Goal: Check status: Check status

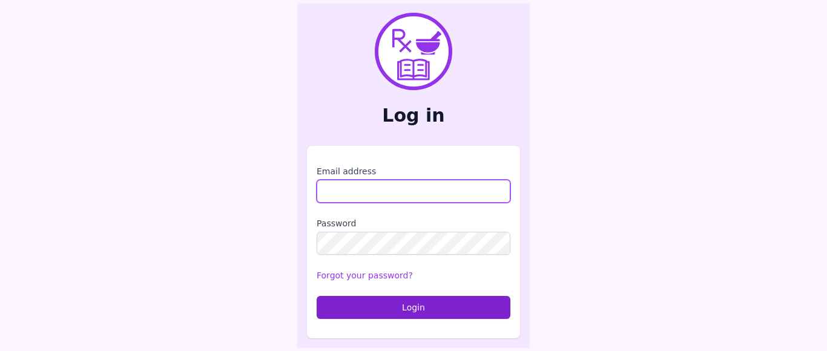
type input "**********"
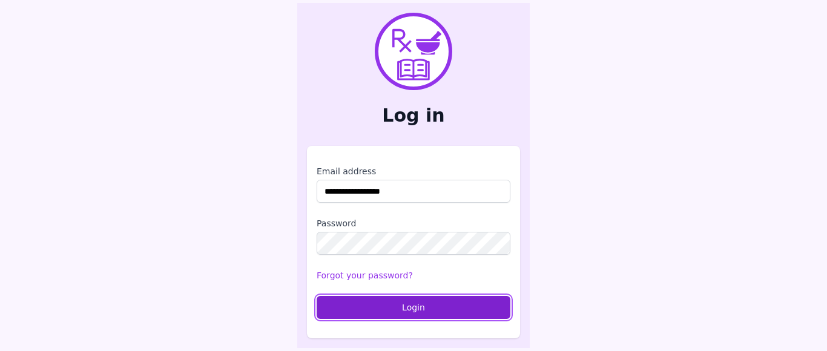
click at [438, 309] on button "Login" at bounding box center [414, 307] width 194 height 23
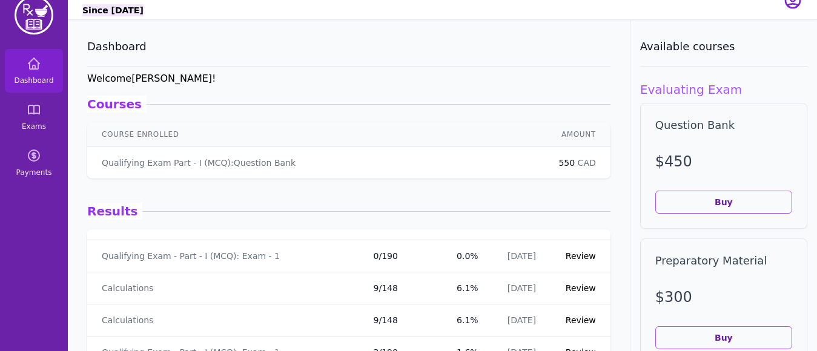
scroll to position [16, 0]
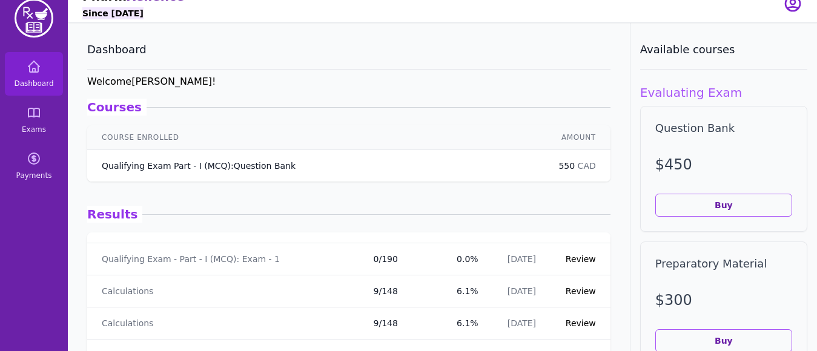
click at [173, 166] on p "Qualifying Exam Part - I (MCQ) : Question Bank" at bounding box center [199, 166] width 194 height 12
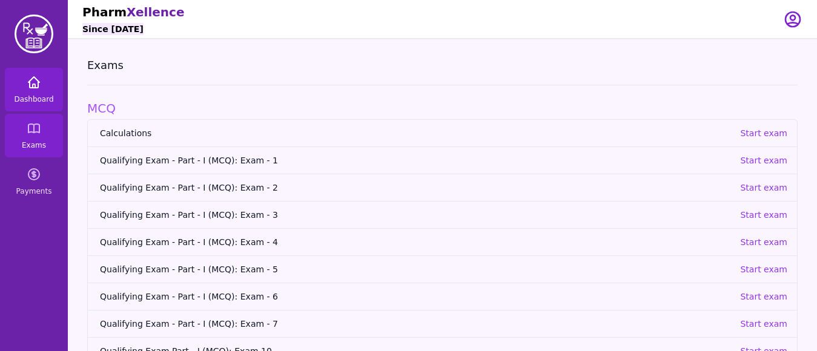
click at [36, 79] on icon at bounding box center [33, 82] width 11 height 11
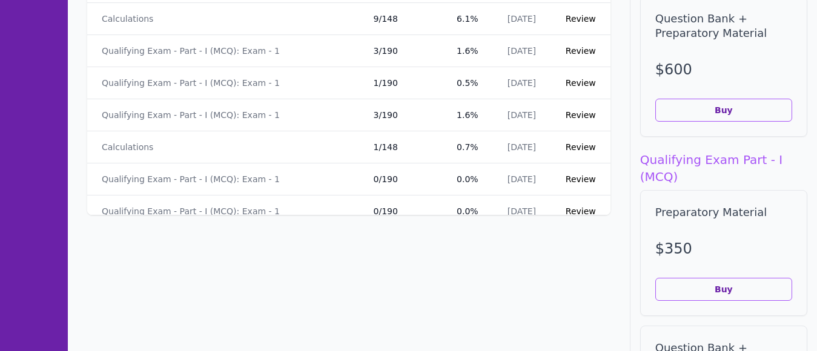
scroll to position [3575, 0]
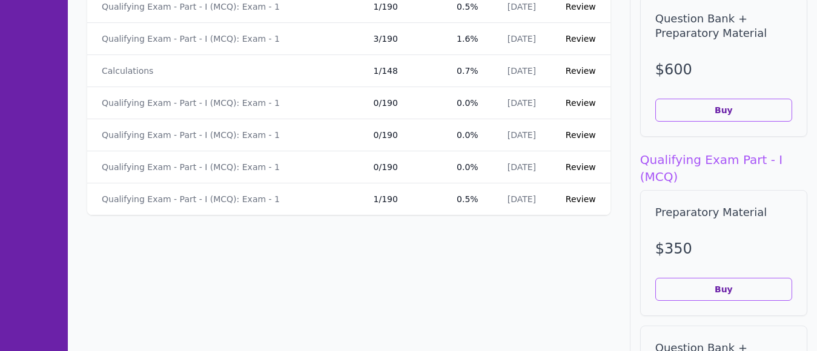
click at [574, 200] on link "Review" at bounding box center [580, 199] width 30 height 10
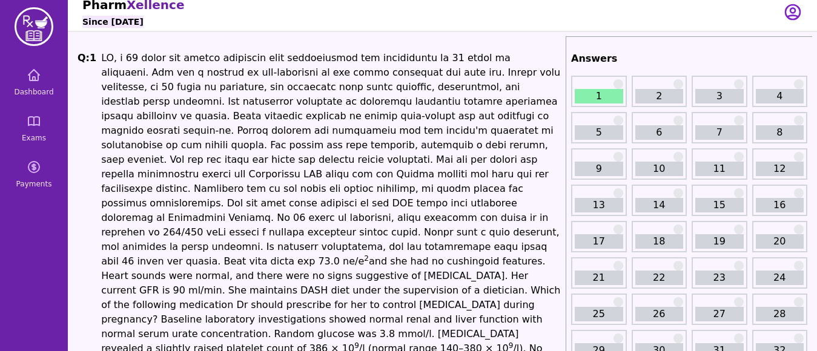
scroll to position [38, 0]
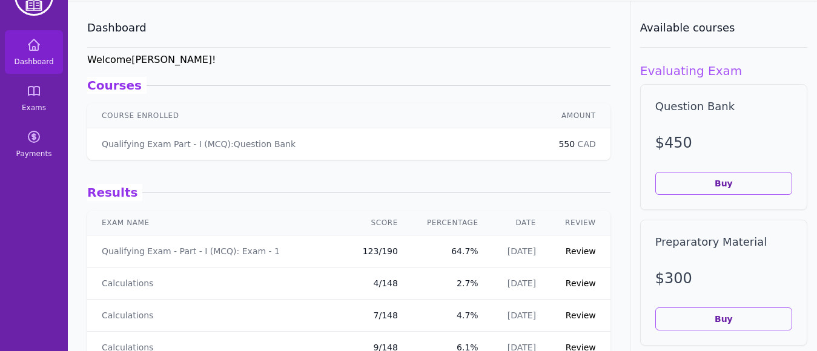
scroll to position [397, 0]
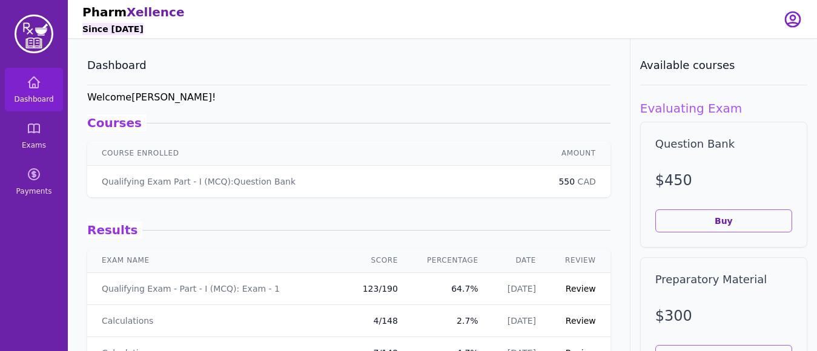
scroll to position [16, 0]
